Goal: Task Accomplishment & Management: Manage account settings

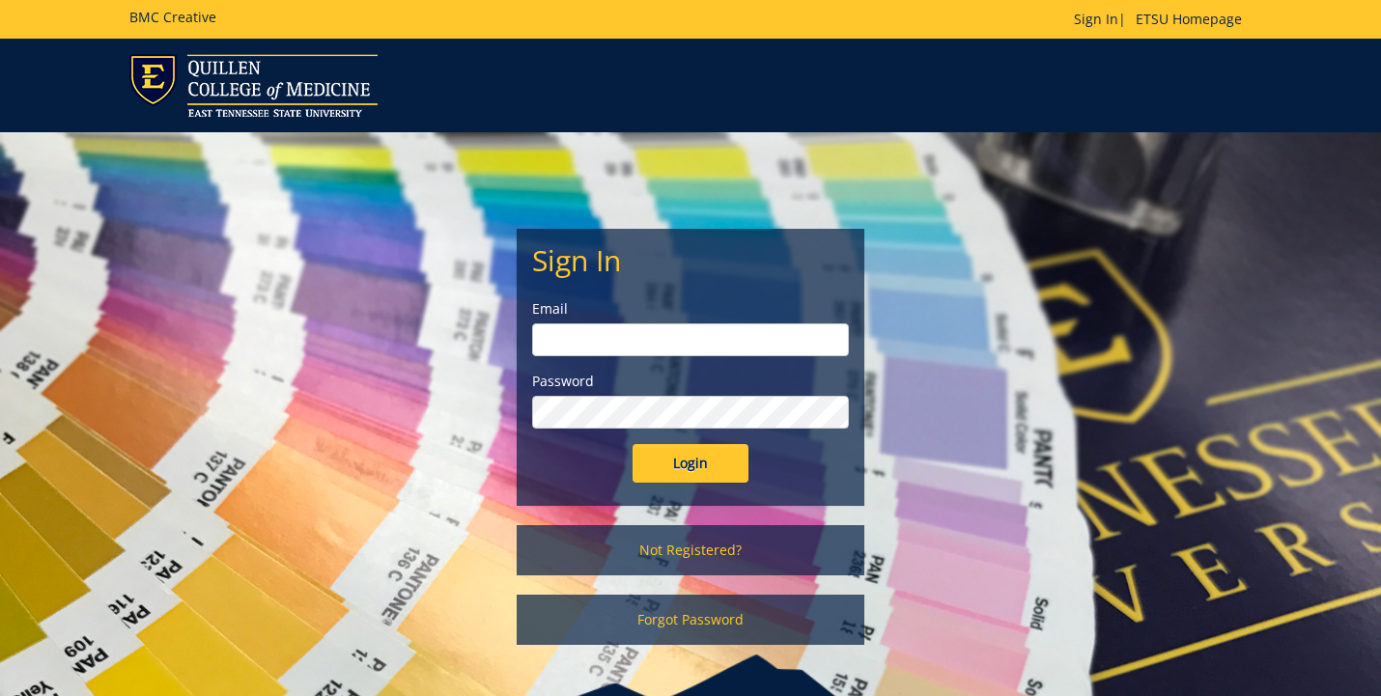
type input "[EMAIL_ADDRESS][DOMAIN_NAME]"
click at [691, 464] on input "Login" at bounding box center [691, 463] width 116 height 39
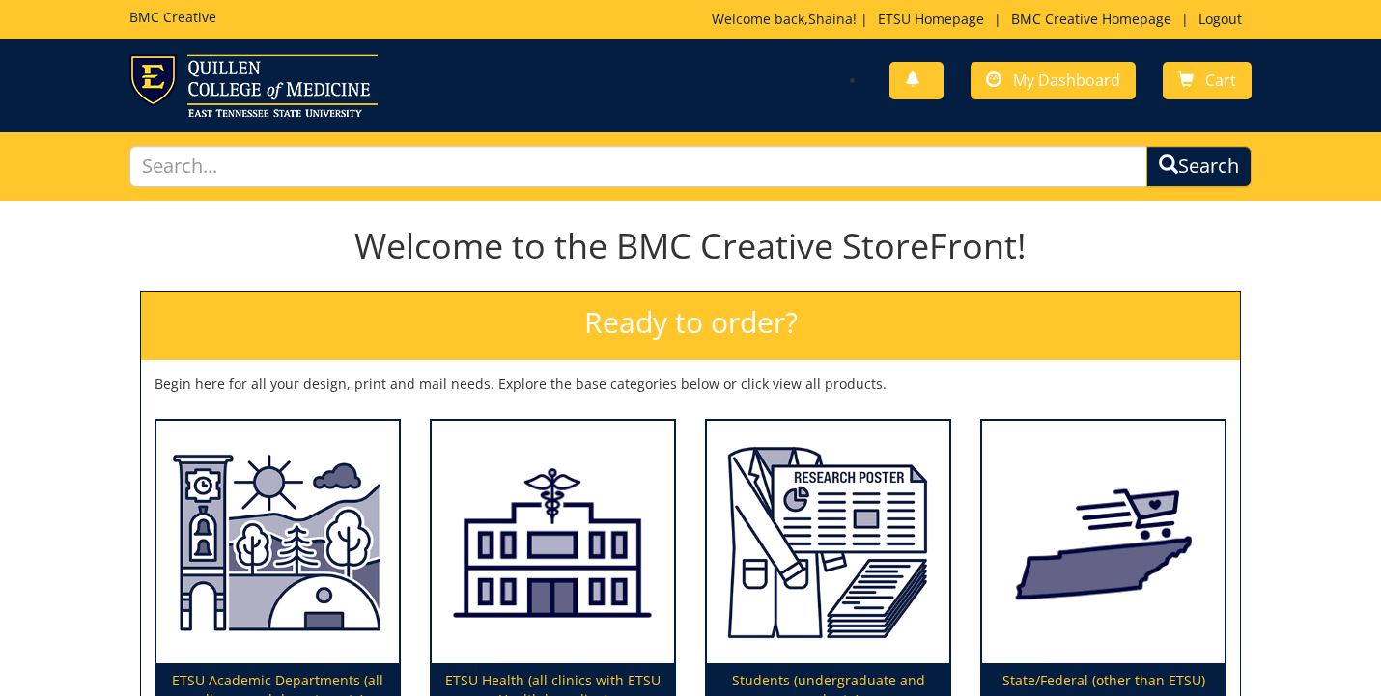
click at [702, 458] on div "Students (undergraduate and graduate)" at bounding box center [828, 562] width 275 height 317
click at [1065, 87] on span "My Dashboard" at bounding box center [1066, 80] width 107 height 21
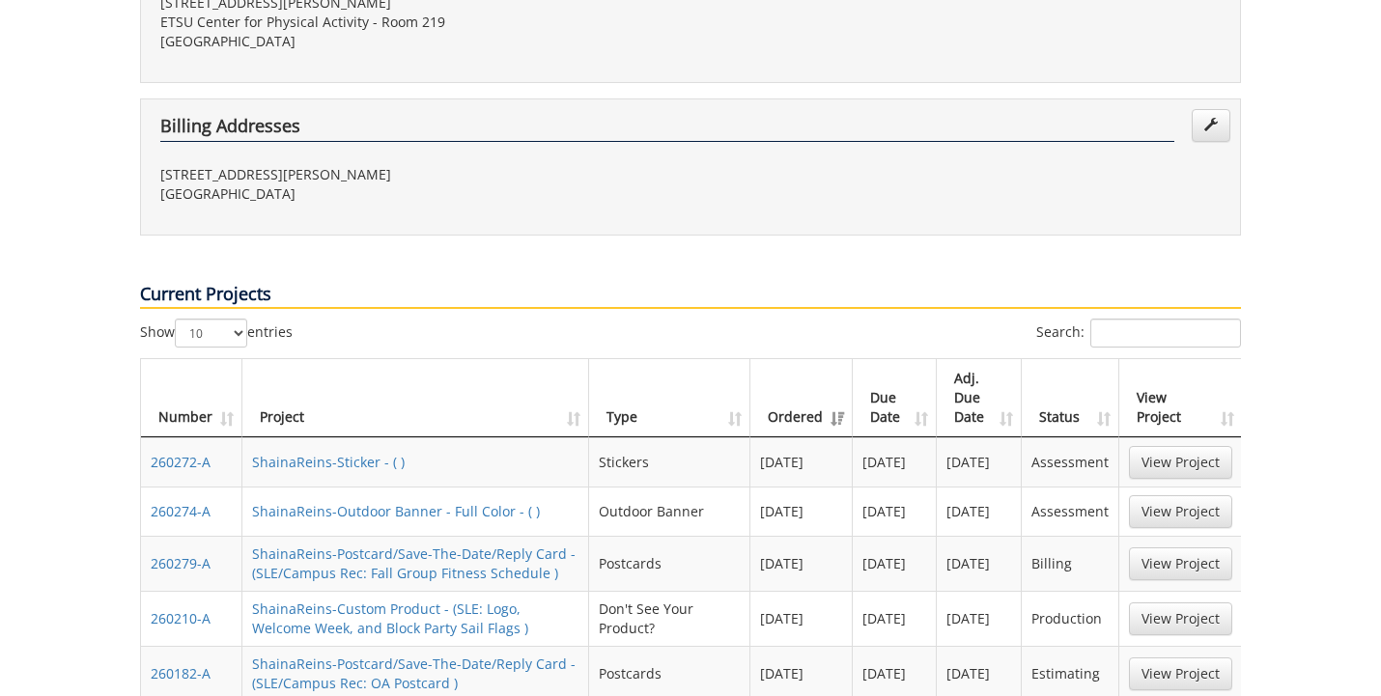
scroll to position [846, 0]
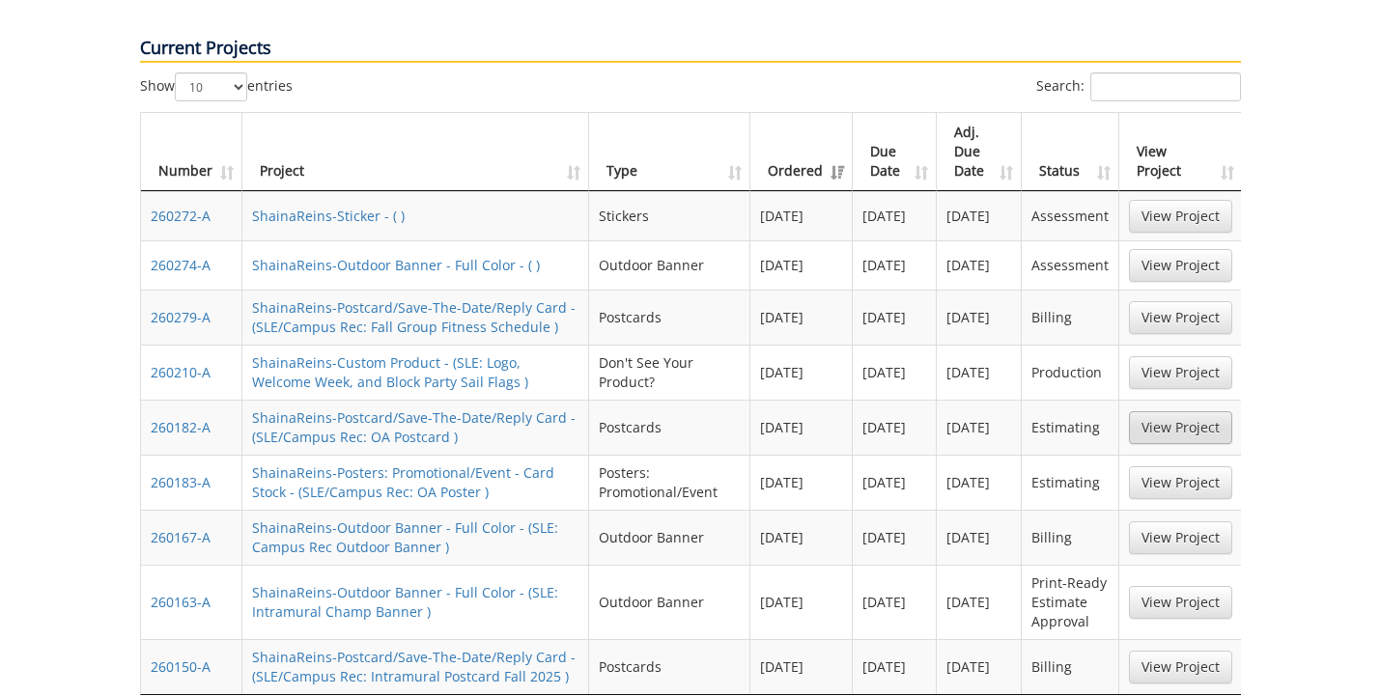
click at [1169, 411] on link "View Project" at bounding box center [1180, 427] width 103 height 33
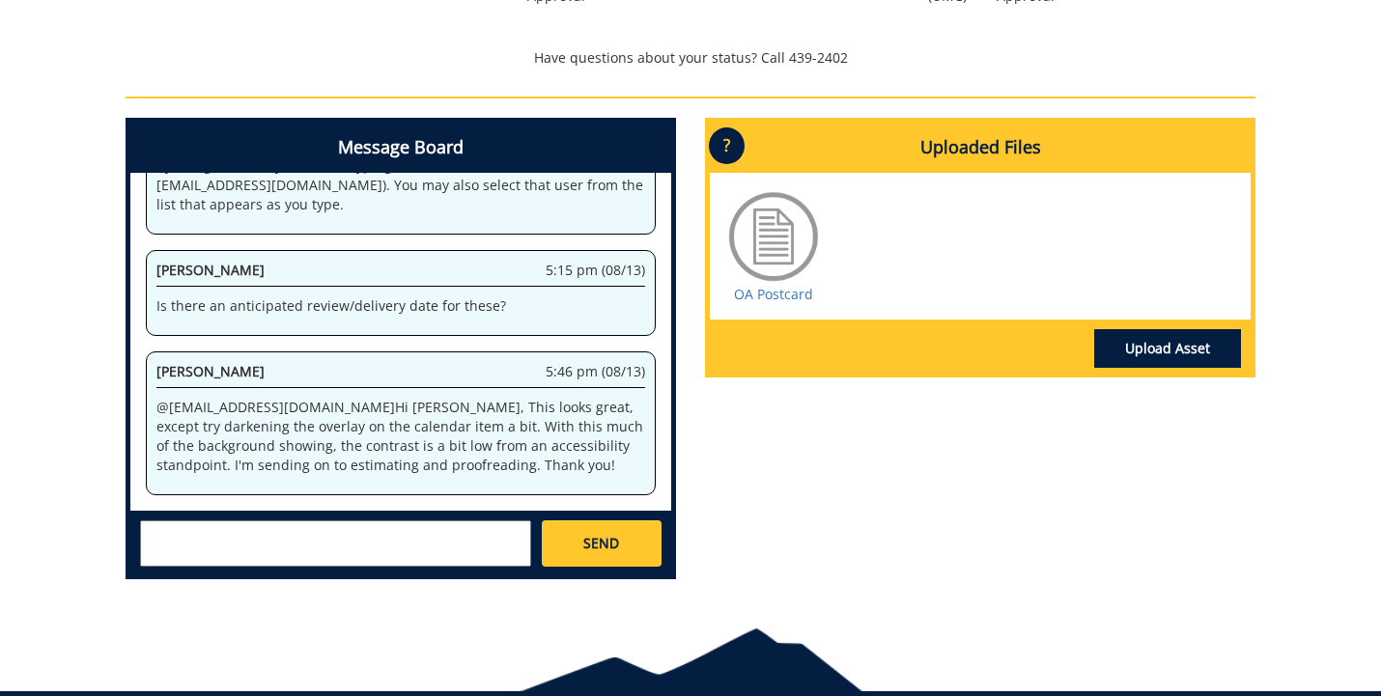
scroll to position [777, 0]
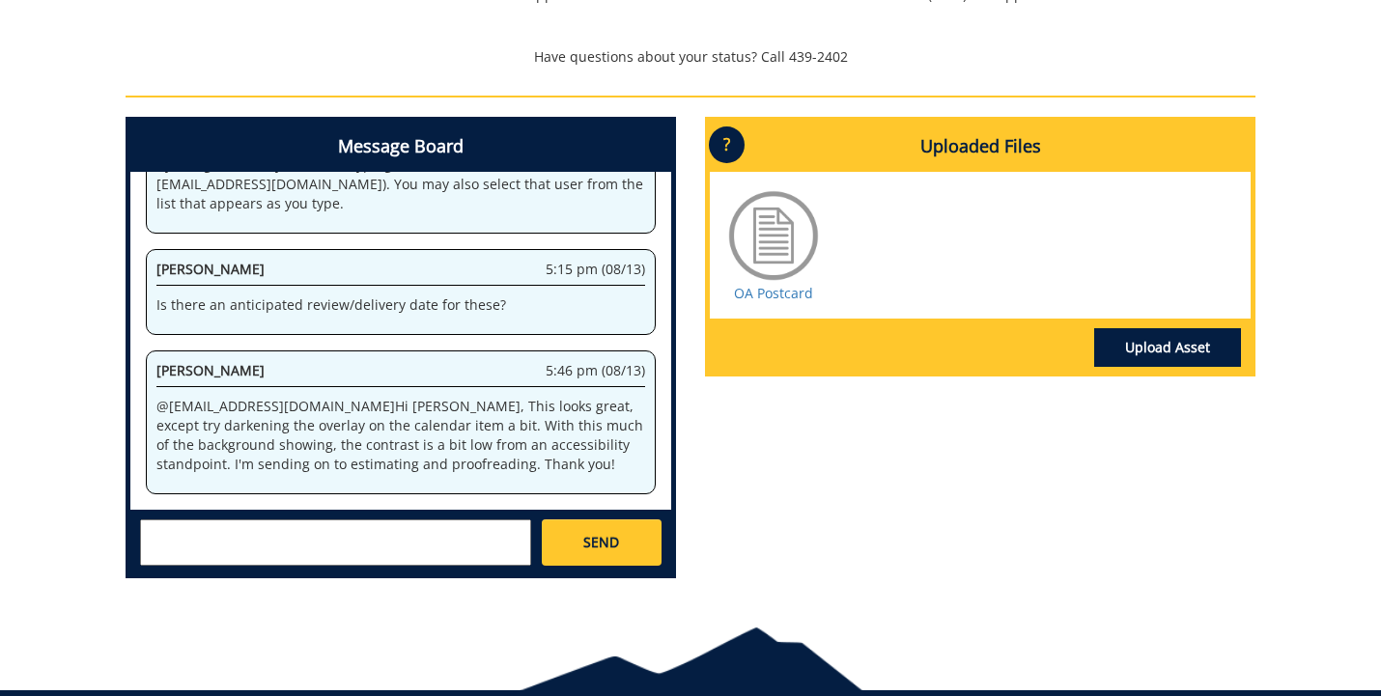
click at [293, 528] on textarea at bounding box center [335, 543] width 391 height 46
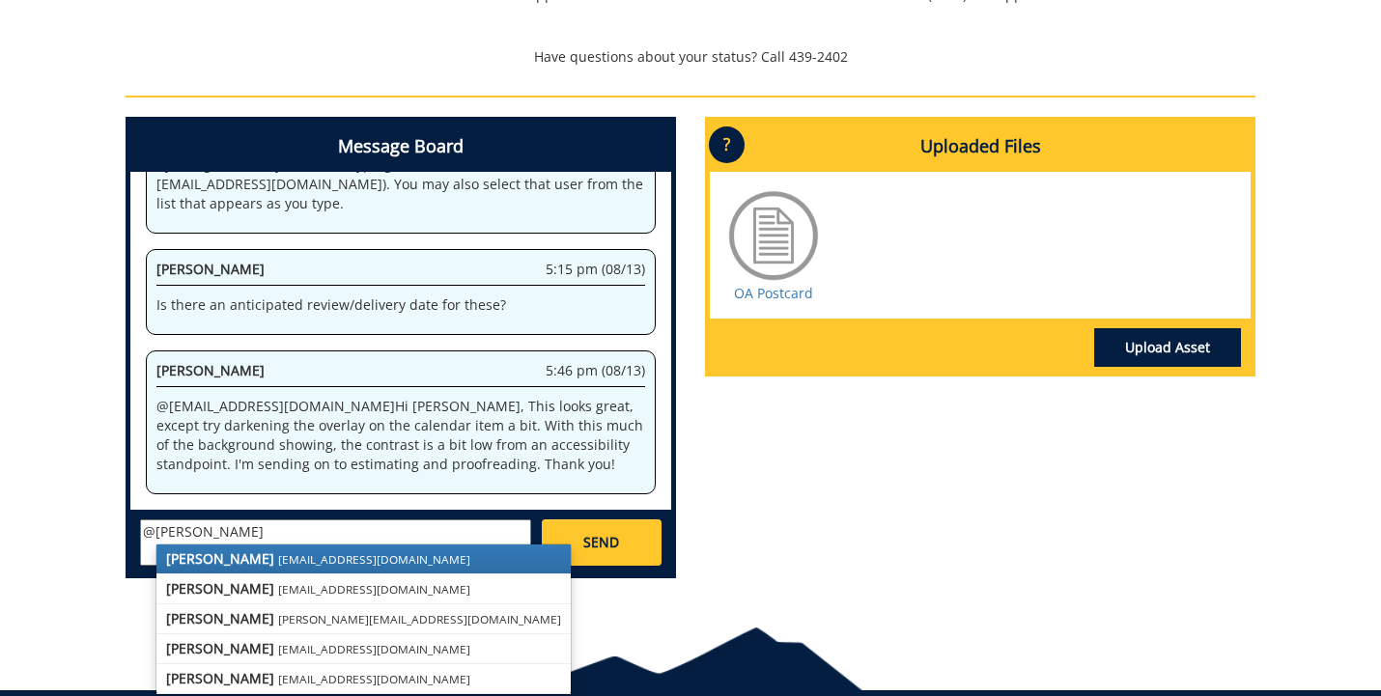
drag, startPoint x: 293, startPoint y: 528, endPoint x: 312, endPoint y: 561, distance: 38.1
click at [312, 561] on small "[EMAIL_ADDRESS][DOMAIN_NAME]" at bounding box center [374, 559] width 192 height 15
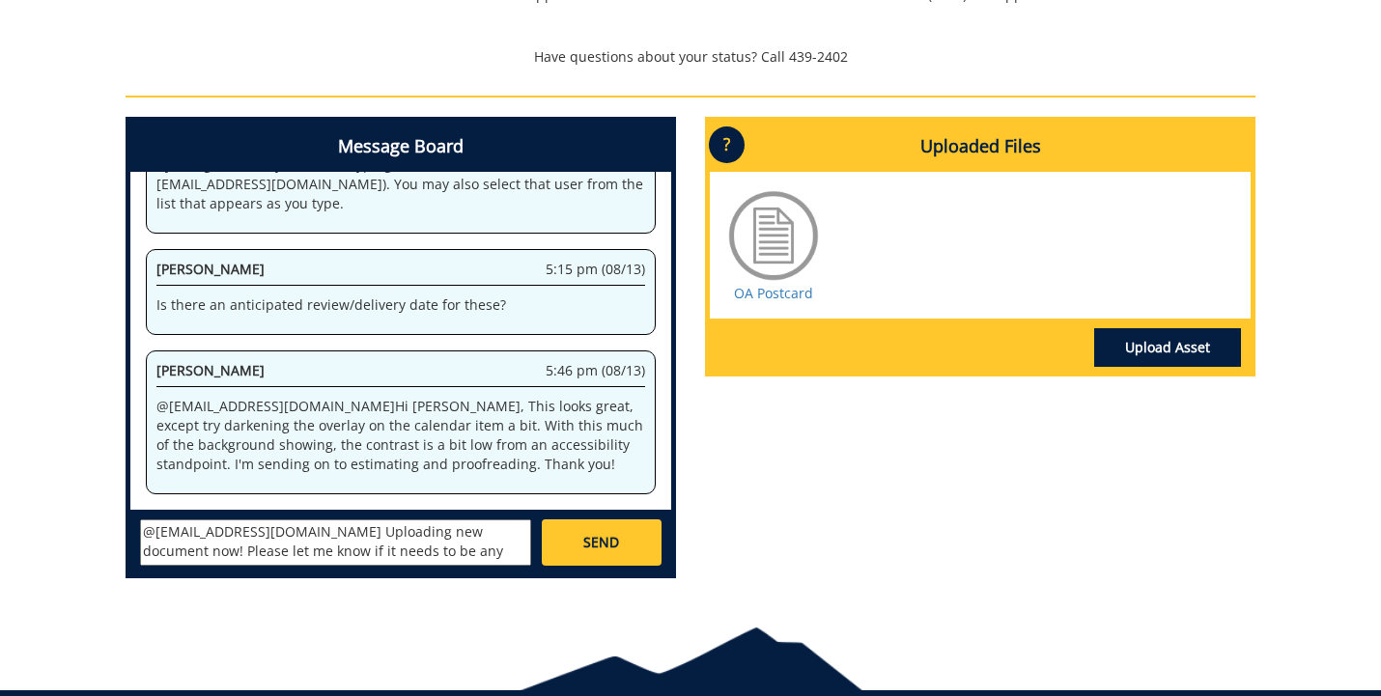
type textarea "@fair@mail.etsu.edu Uploading new document now! Please let me know if it needs …"
click at [586, 533] on span "SEND" at bounding box center [601, 542] width 36 height 19
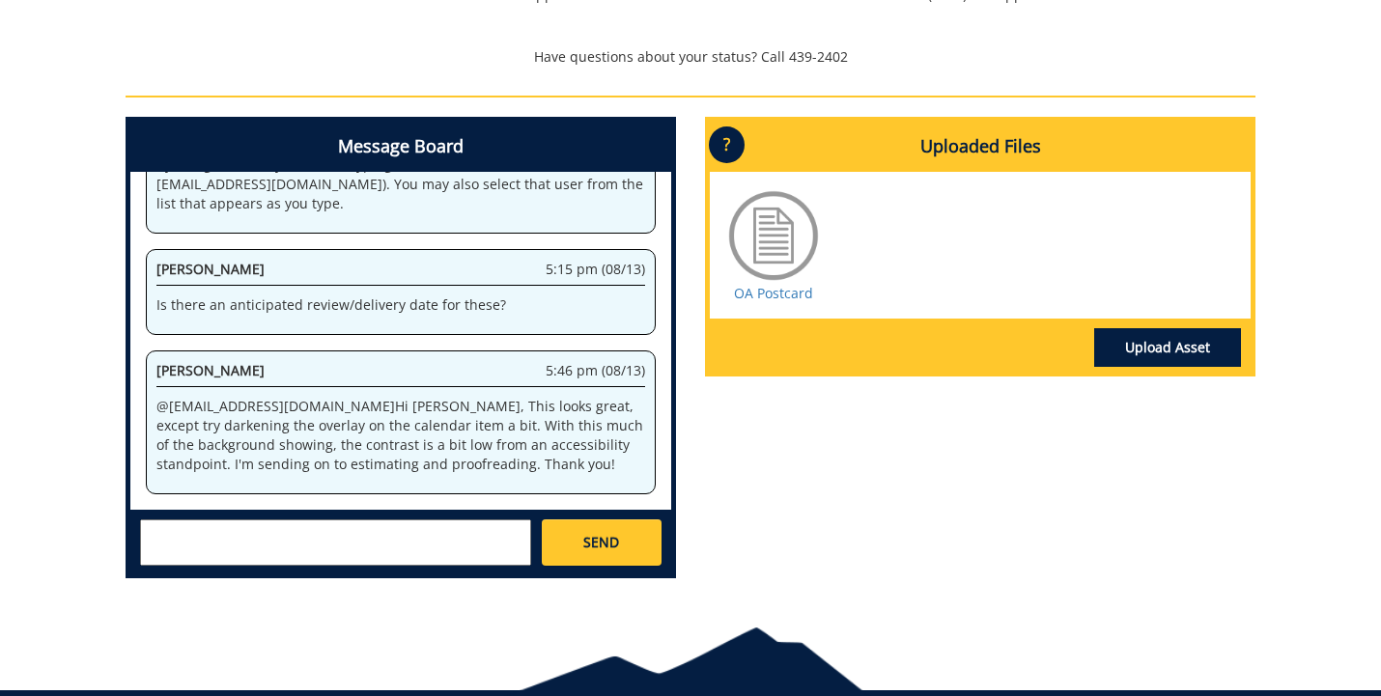
scroll to position [238, 0]
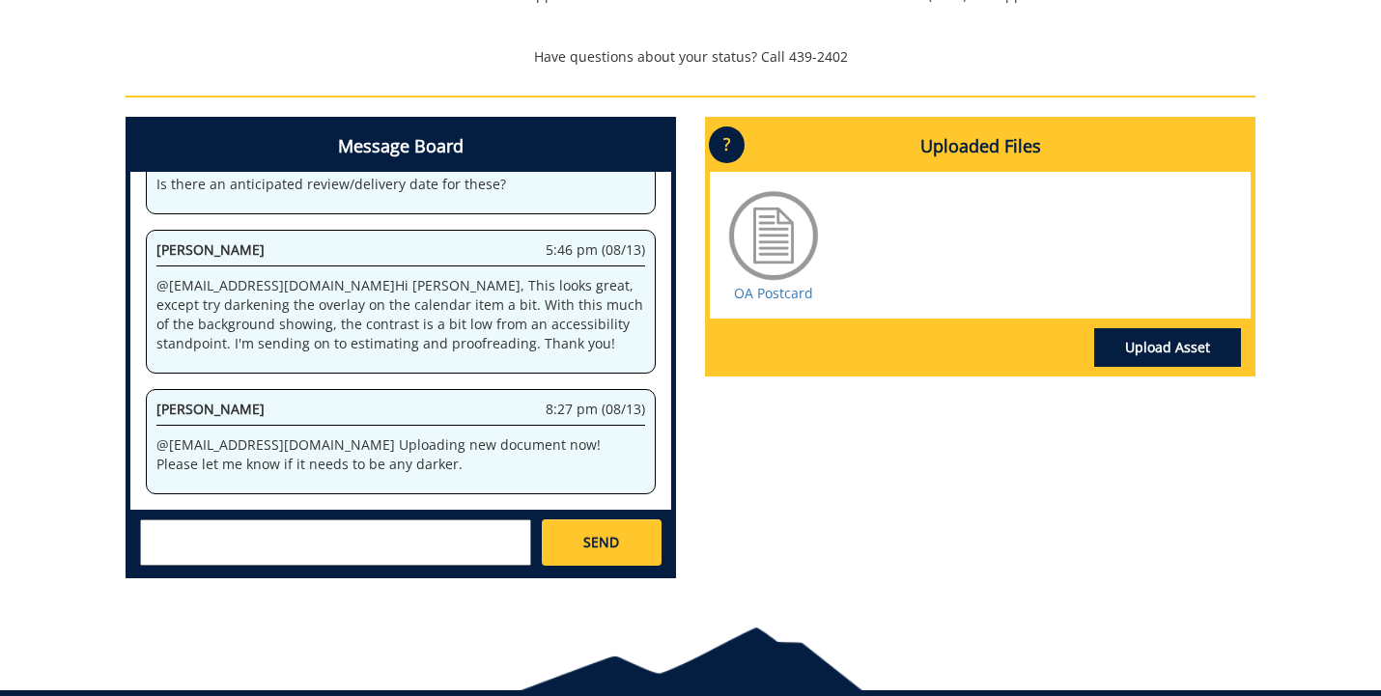
click at [1149, 328] on link "Upload Asset" at bounding box center [1167, 347] width 147 height 39
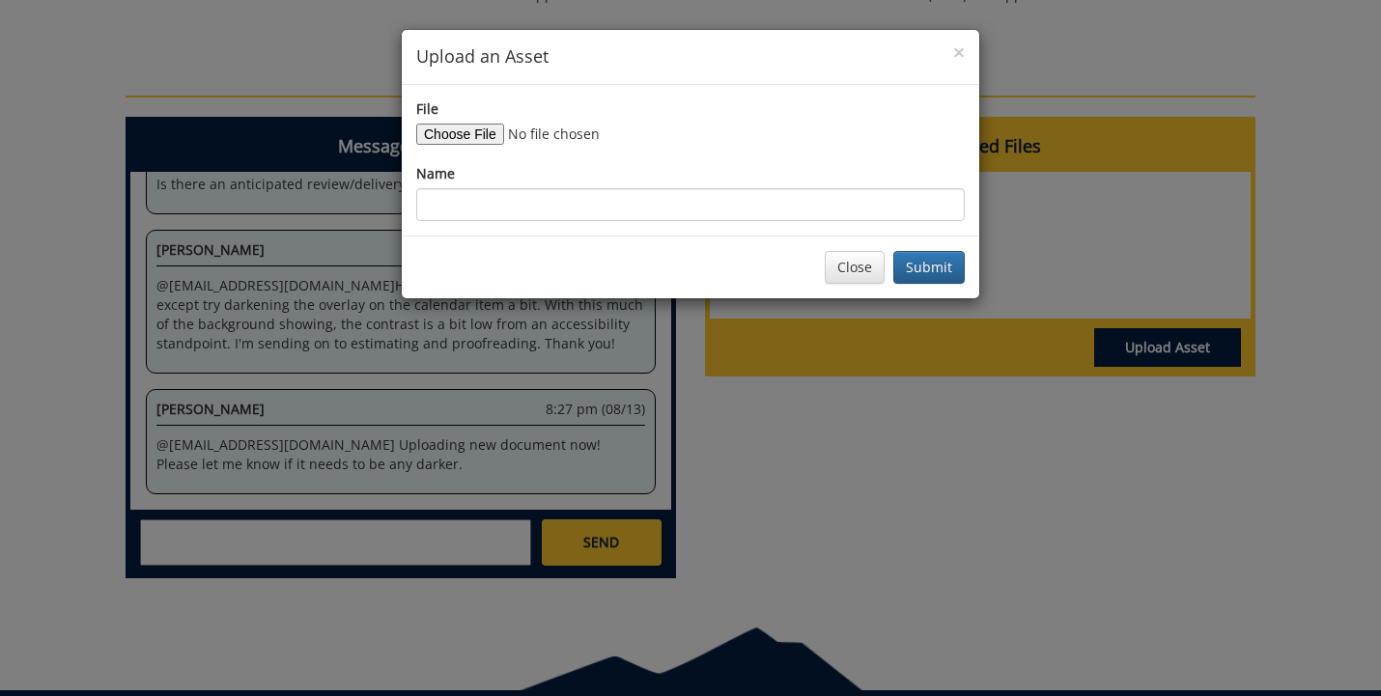
click at [488, 139] on input "File" at bounding box center [547, 134] width 263 height 21
type input "C:\fakepath\OA Postcard Fall 2025.pdf"
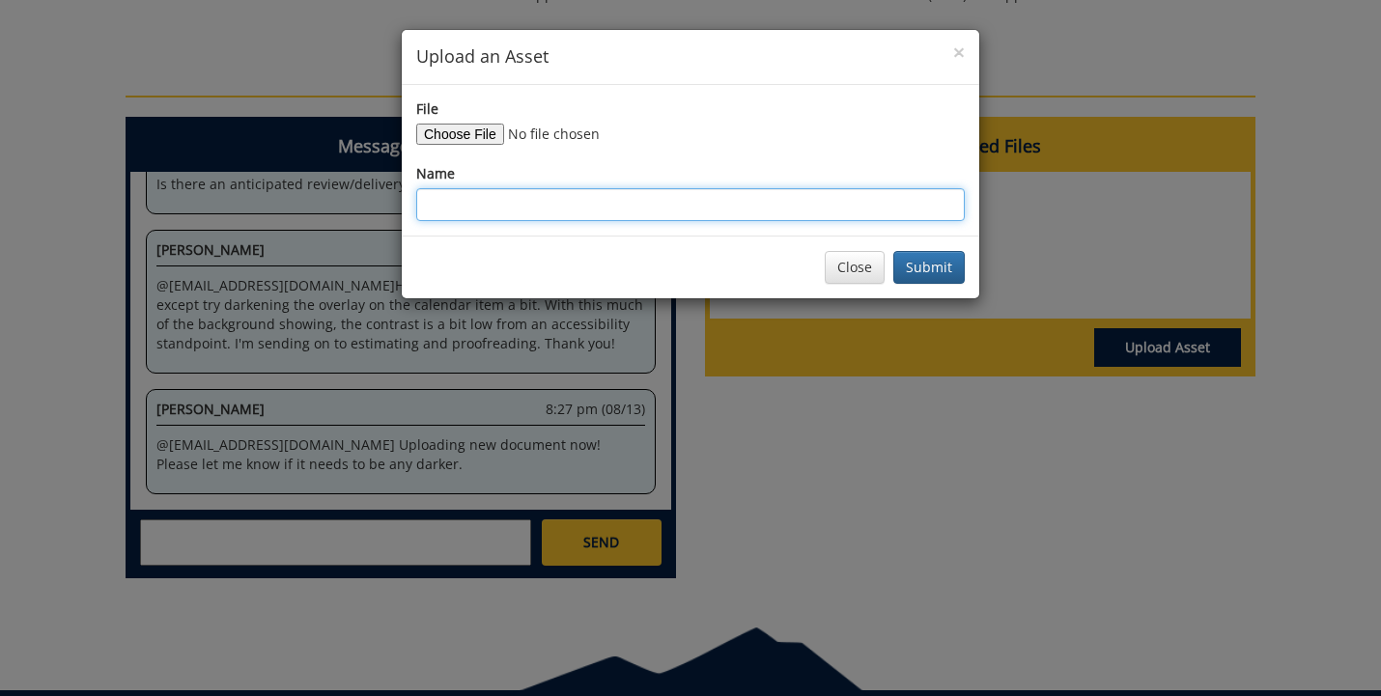
click at [523, 208] on input "Name" at bounding box center [690, 204] width 549 height 33
click at [431, 199] on input "New OA Postcard" at bounding box center [690, 204] width 549 height 33
type input "Updated OA Postcard"
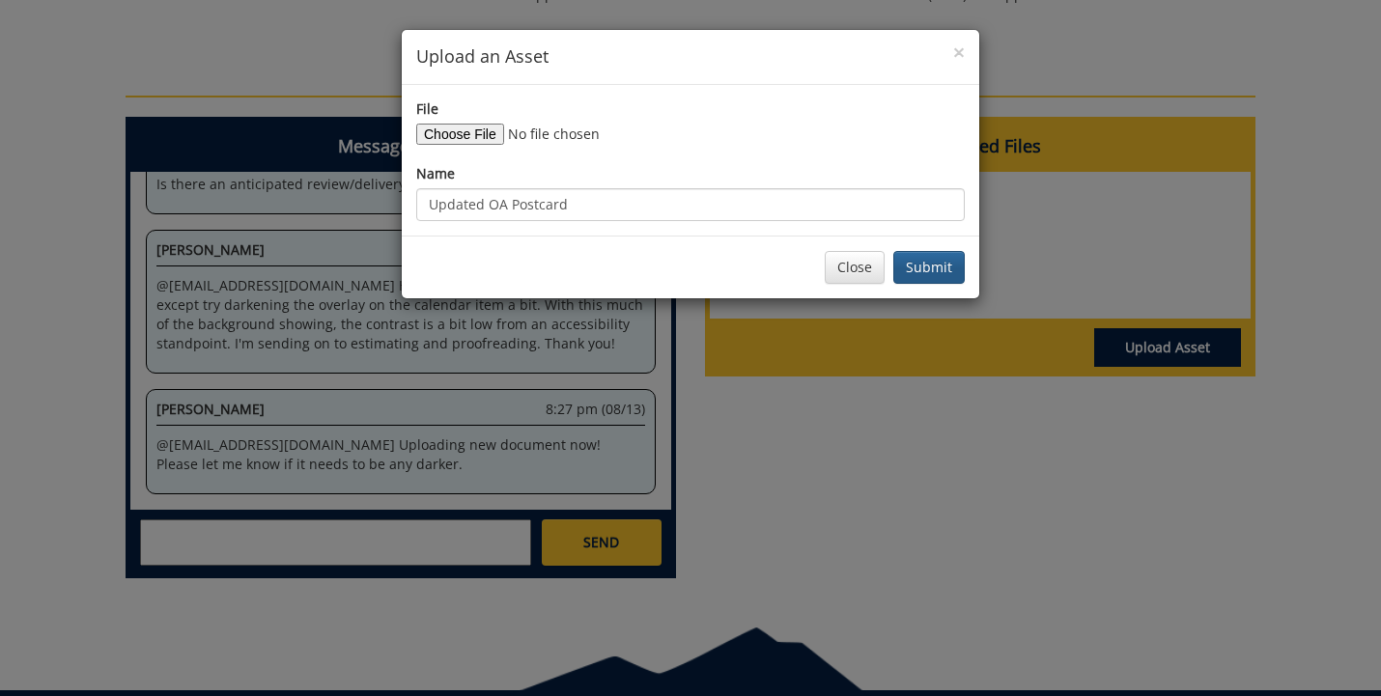
click at [938, 267] on button "Submit" at bounding box center [928, 267] width 71 height 33
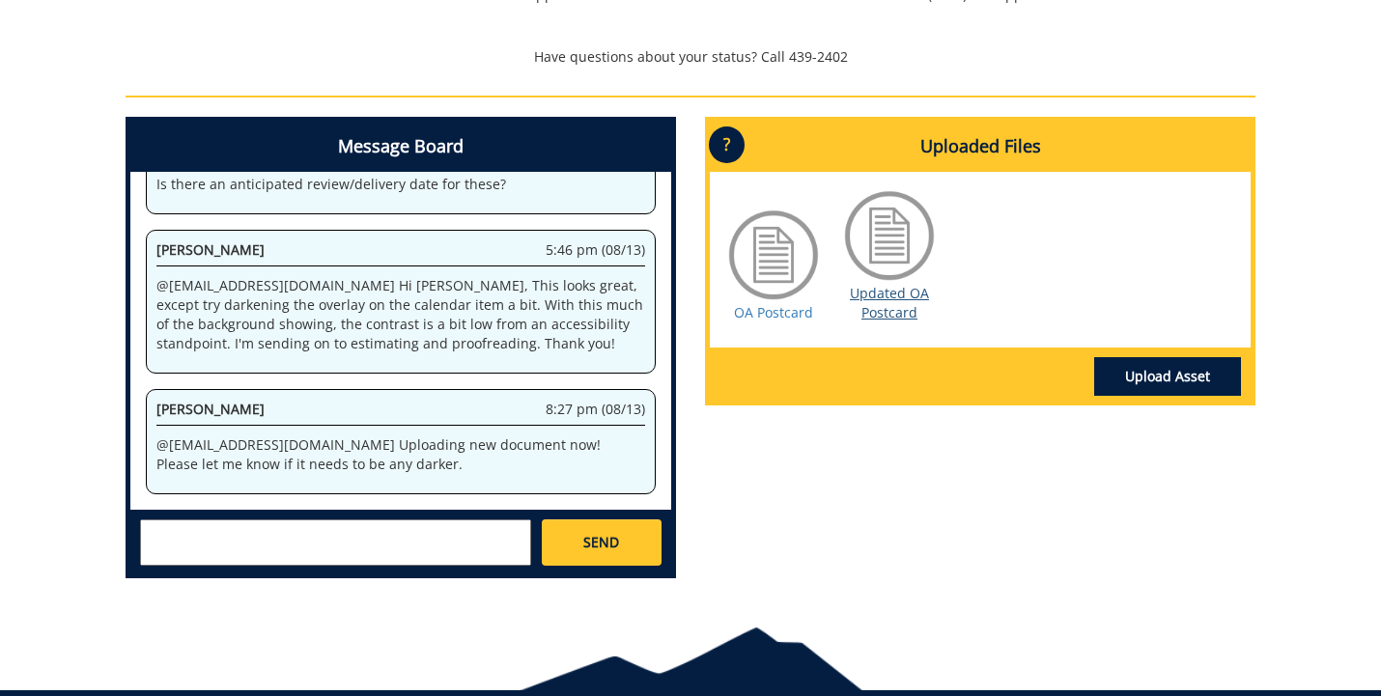
click at [911, 292] on link "Updated OA Postcard" at bounding box center [889, 303] width 79 height 38
click at [867, 243] on div at bounding box center [889, 235] width 97 height 97
click at [745, 282] on div at bounding box center [773, 255] width 97 height 97
click at [757, 306] on link "OA Postcard" at bounding box center [773, 312] width 79 height 18
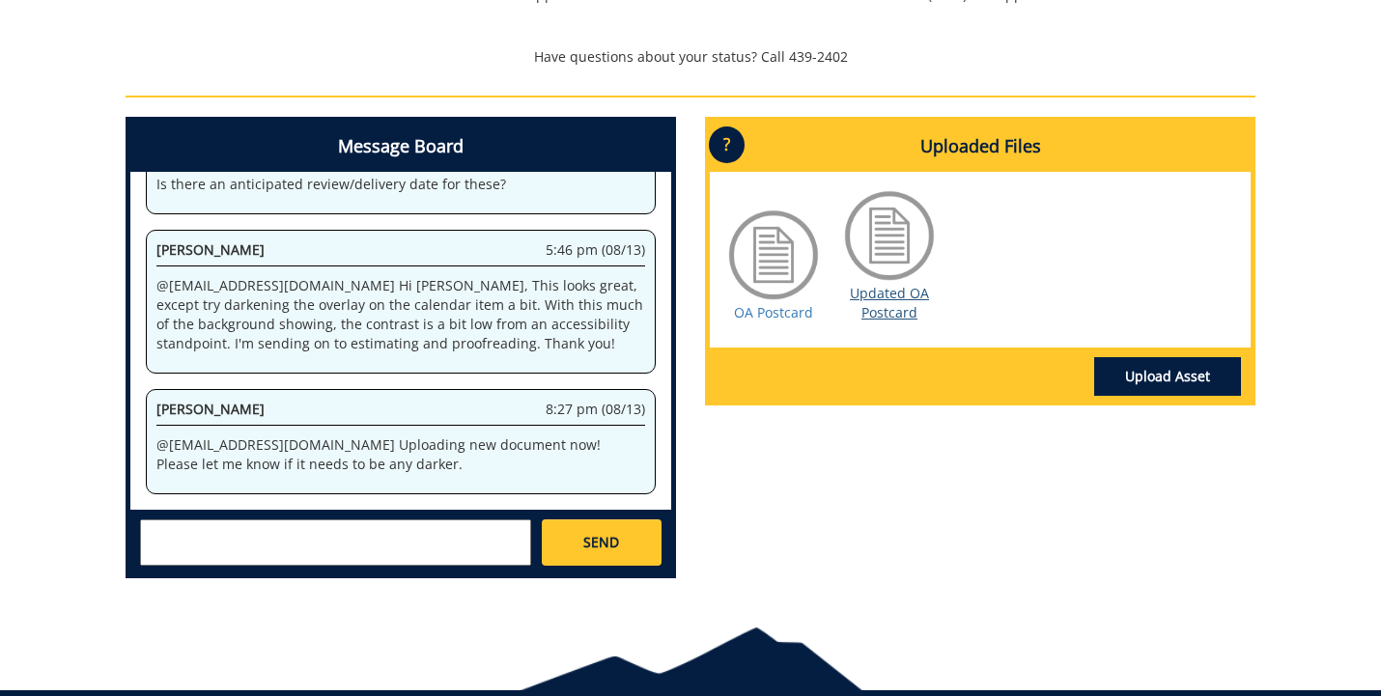
click at [871, 298] on link "Updated OA Postcard" at bounding box center [889, 303] width 79 height 38
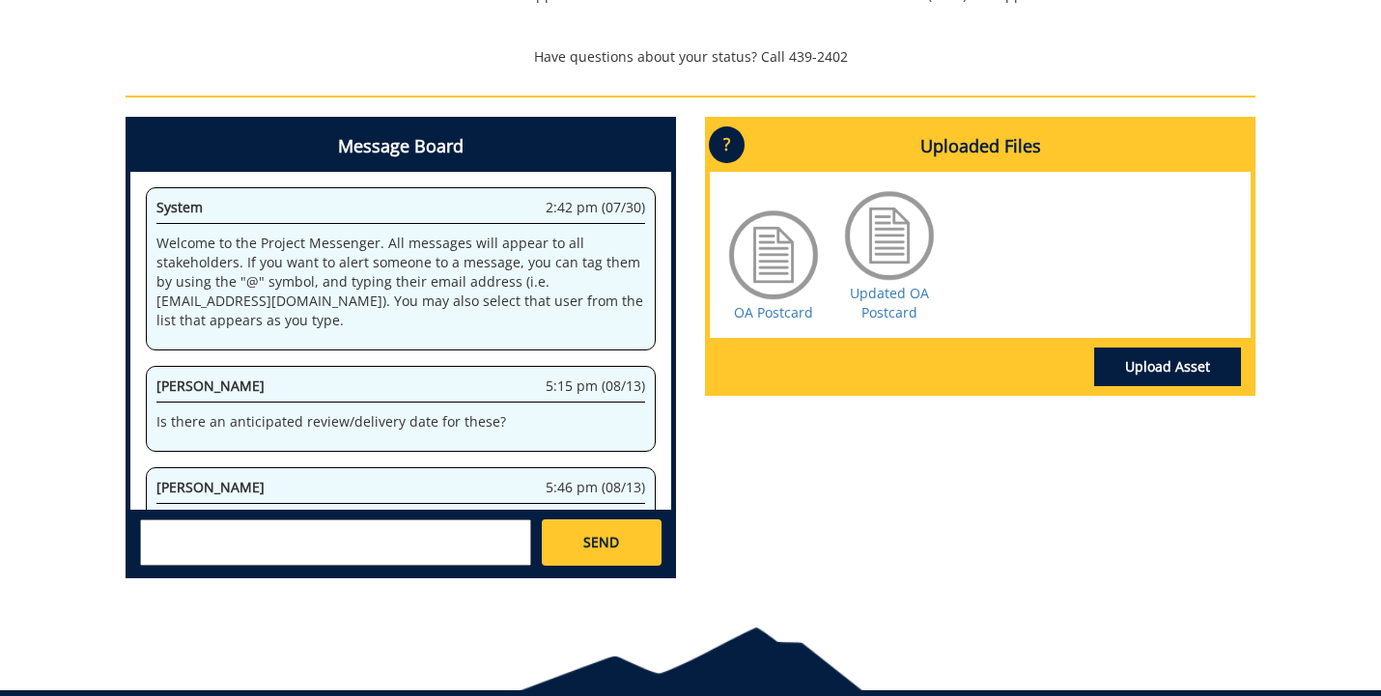
scroll to position [238, 0]
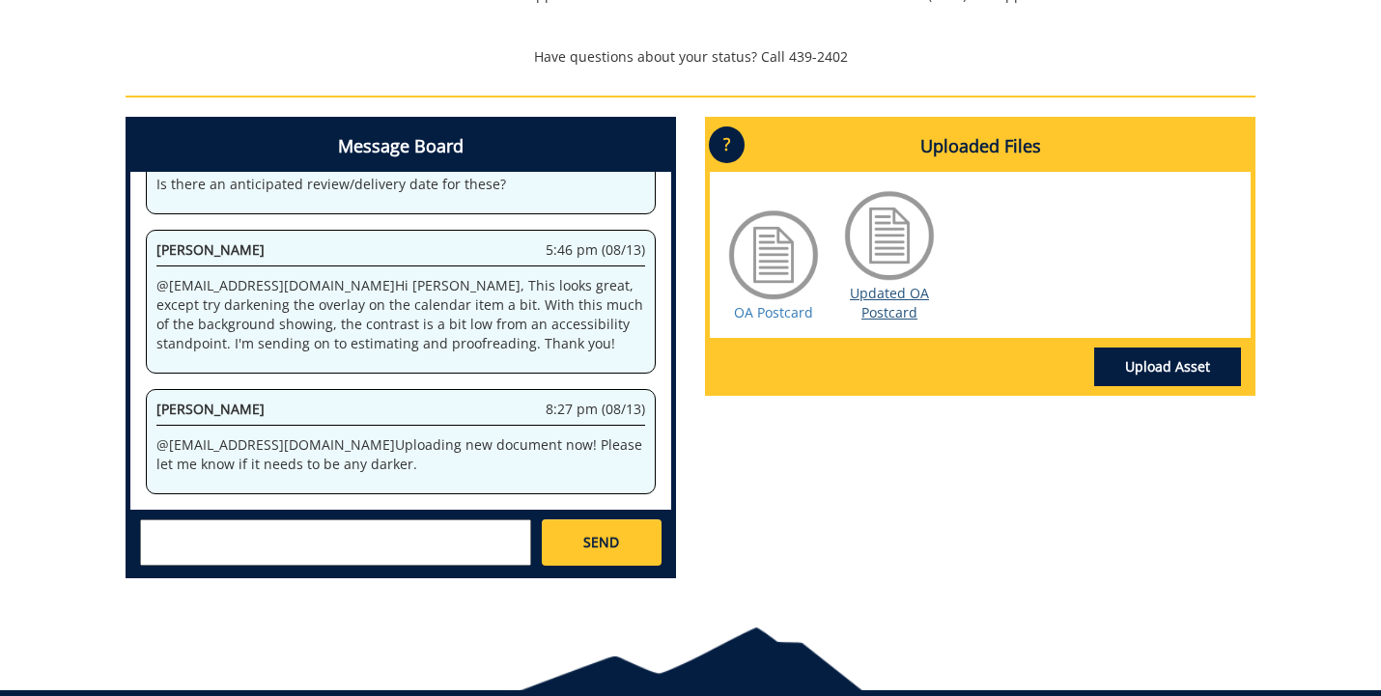
click at [893, 295] on link "Updated OA Postcard" at bounding box center [889, 303] width 79 height 38
